Goal: Find specific page/section: Find specific page/section

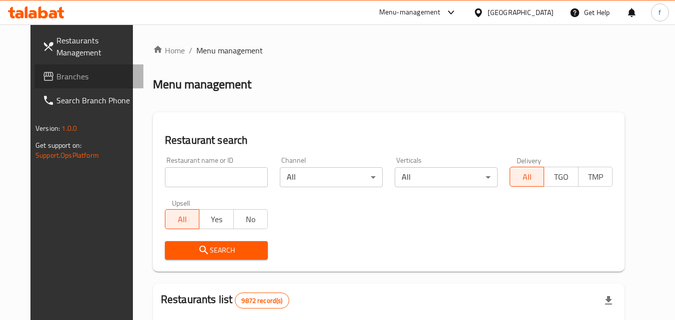
click at [80, 83] on link "Branches" at bounding box center [88, 76] width 109 height 24
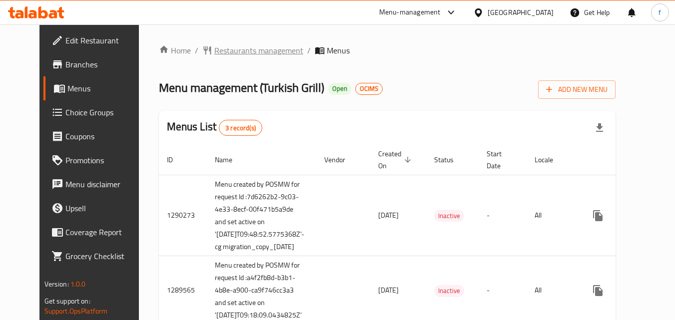
click at [242, 51] on span "Restaurants management" at bounding box center [258, 50] width 89 height 12
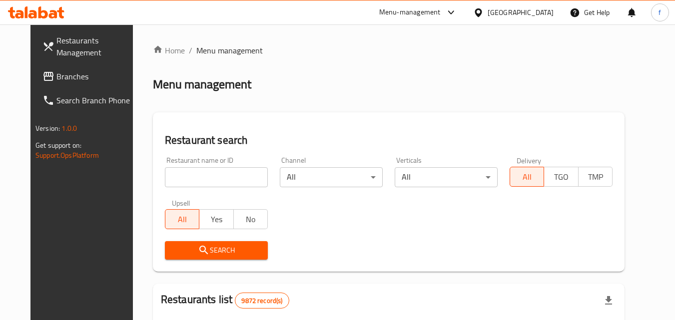
click at [191, 180] on input "search" at bounding box center [216, 177] width 103 height 20
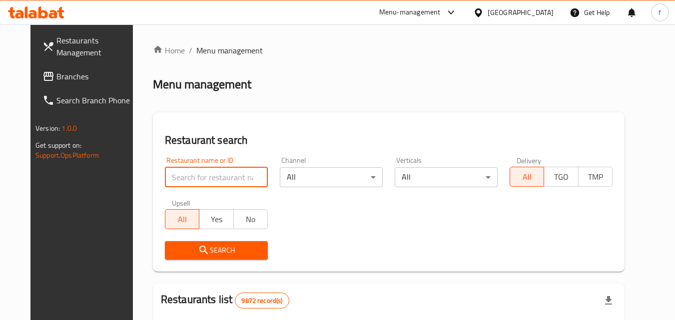
click at [191, 180] on input "search" at bounding box center [216, 177] width 103 height 20
click at [165, 176] on input "search" at bounding box center [216, 177] width 103 height 20
type input "172"
click button "Search" at bounding box center [216, 250] width 103 height 18
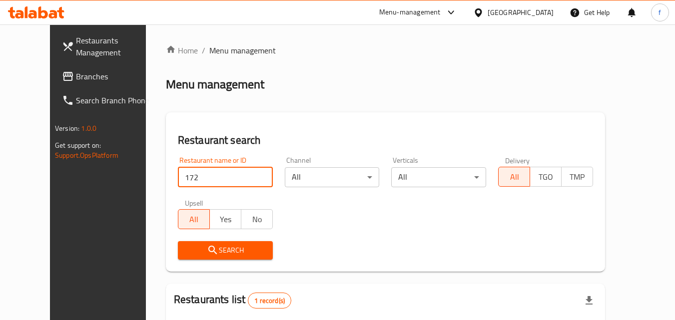
scroll to position [117, 0]
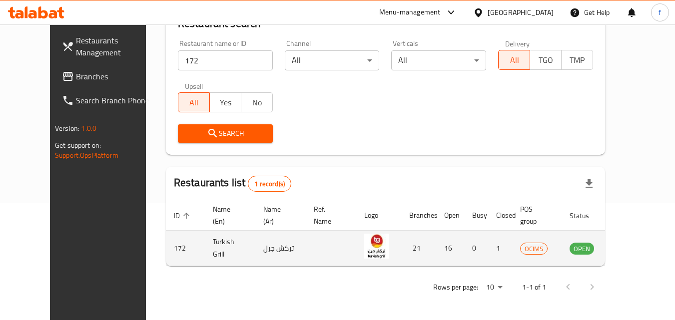
click at [633, 252] on icon "enhanced table" at bounding box center [627, 249] width 11 height 8
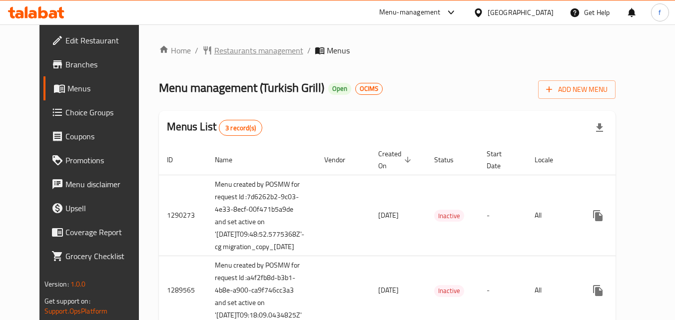
click at [250, 55] on span "Restaurants management" at bounding box center [258, 50] width 89 height 12
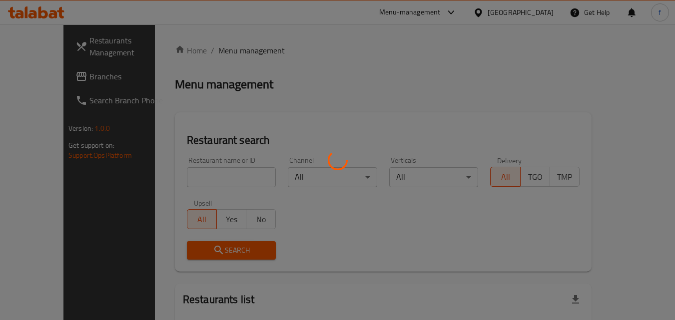
click at [14, 75] on div at bounding box center [337, 160] width 675 height 320
click at [31, 75] on div at bounding box center [337, 160] width 675 height 320
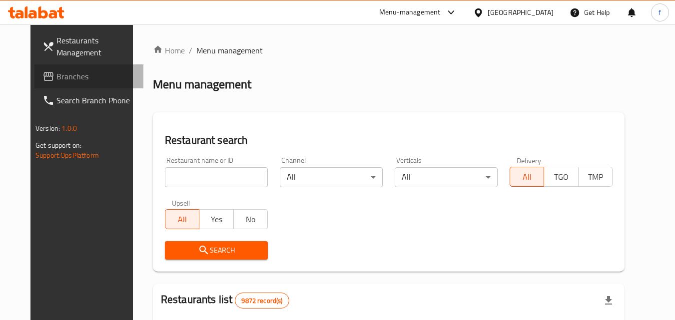
click at [56, 76] on span "Branches" at bounding box center [95, 76] width 79 height 12
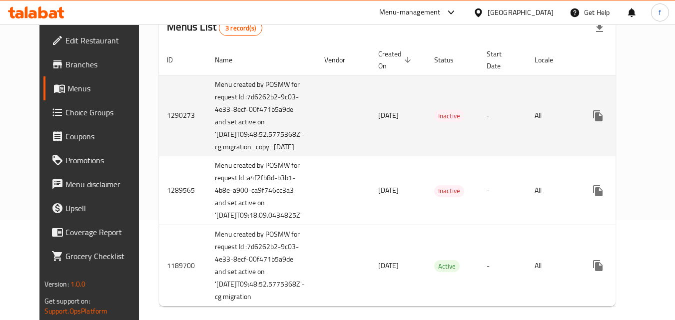
scroll to position [50, 0]
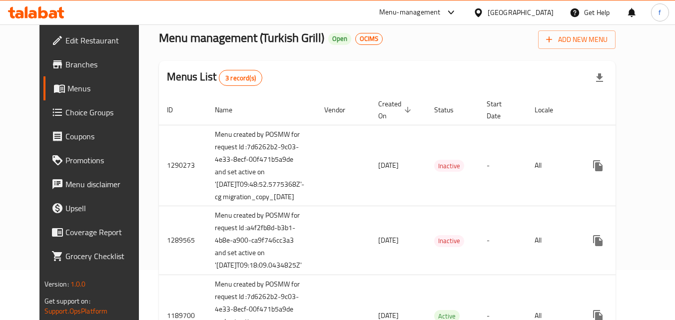
click at [139, 123] on div "Home / Restaurants management / Menus Menu management ( Turkish Grill ) Open OC…" at bounding box center [387, 180] width 497 height 410
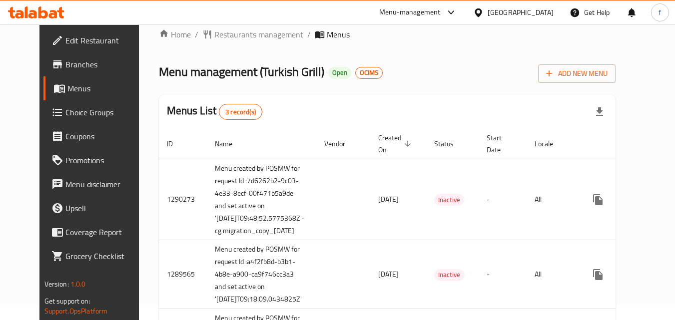
scroll to position [0, 0]
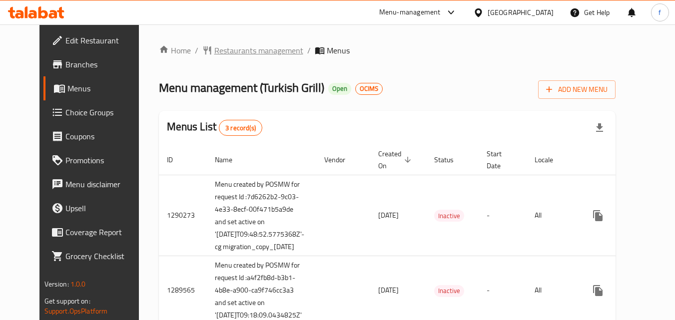
click at [240, 54] on span "Restaurants management" at bounding box center [258, 50] width 89 height 12
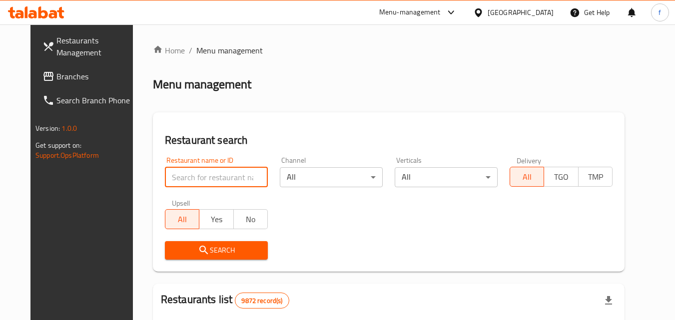
click at [177, 178] on input "search" at bounding box center [216, 177] width 103 height 20
type input "172"
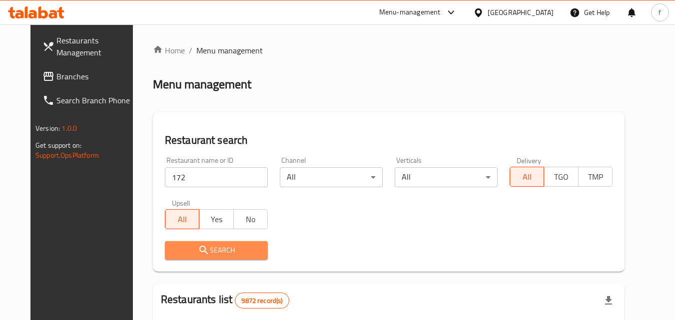
click at [178, 252] on span "Search" at bounding box center [216, 250] width 87 height 12
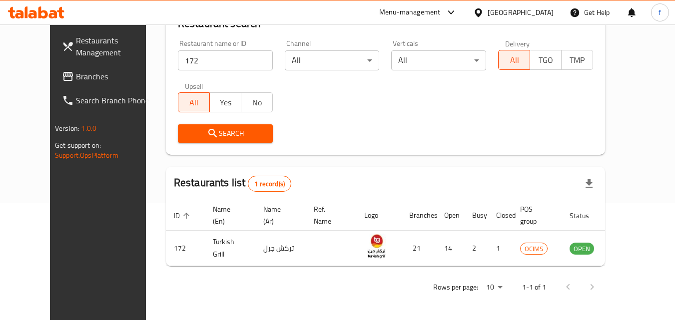
scroll to position [67, 0]
